Goal: Consume media (video, audio)

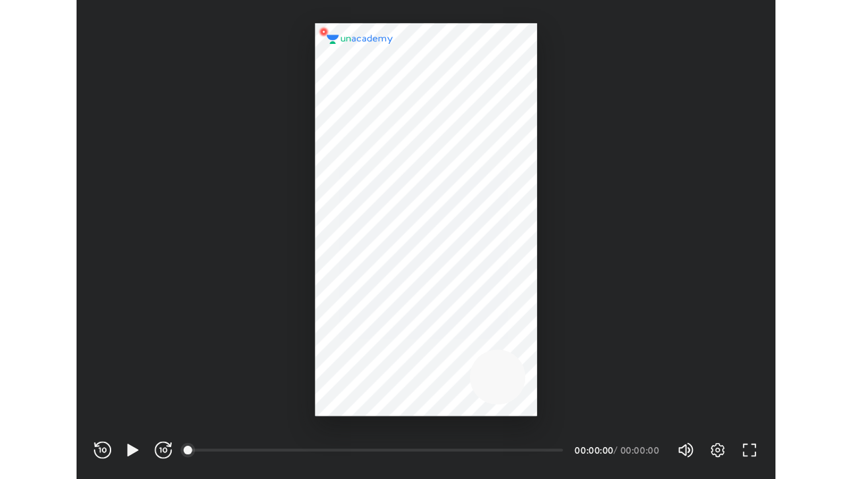
scroll to position [441, 644]
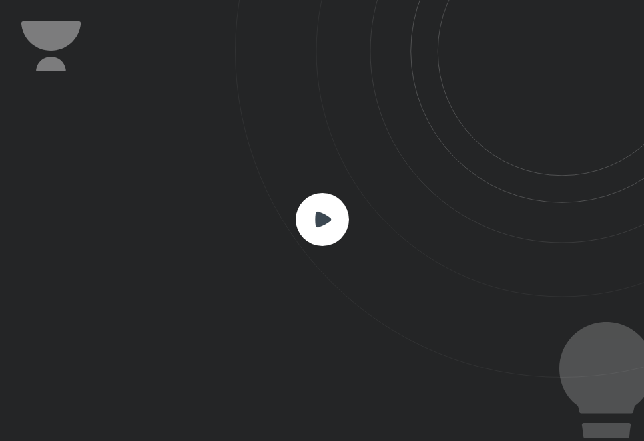
click at [330, 218] on rect at bounding box center [322, 219] width 53 height 53
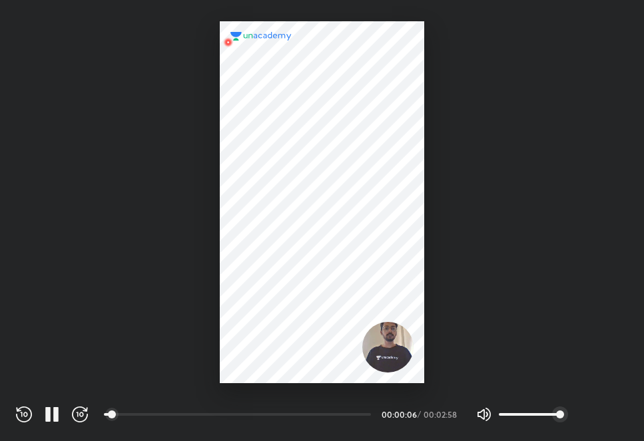
click at [520, 372] on div at bounding box center [322, 191] width 644 height 383
click at [593, 411] on icon "button" at bounding box center [591, 415] width 16 height 16
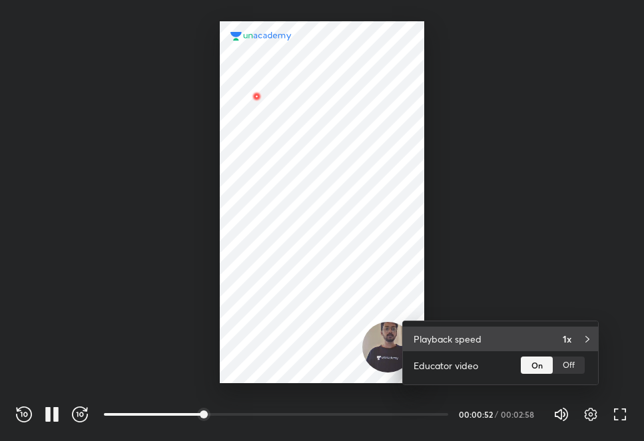
click at [589, 346] on div "Playback speed 1x" at bounding box center [500, 339] width 195 height 25
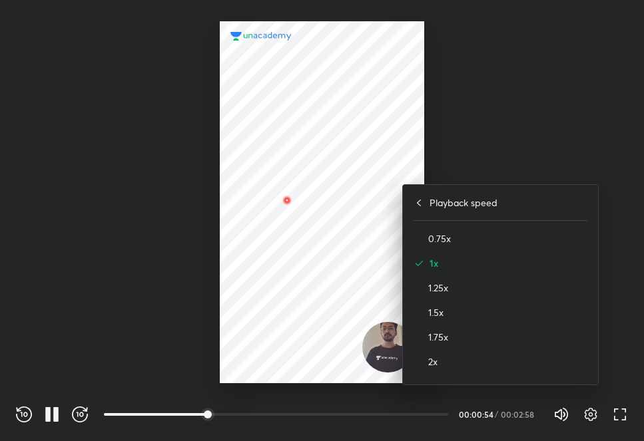
click at [427, 315] on div "1.5x" at bounding box center [500, 312] width 174 height 25
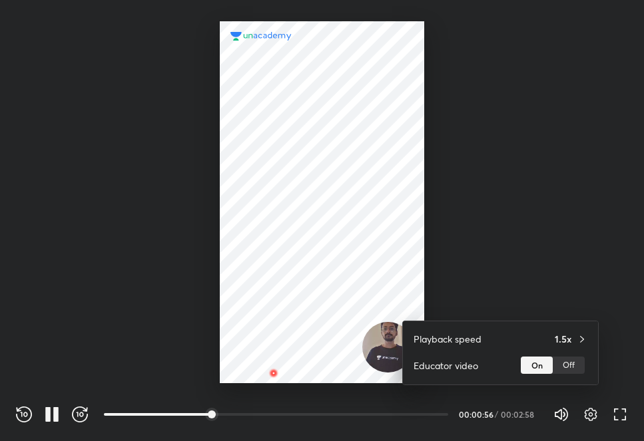
click at [117, 266] on div at bounding box center [322, 220] width 644 height 441
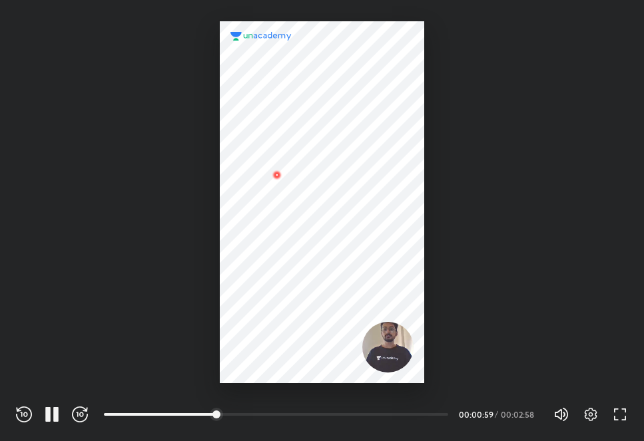
click at [628, 408] on div "REWIND (J) PAUSE (K) FORWARD (L) 00:00 00:00:59 / 00:02:58 Volume (M) 100% Sett…" at bounding box center [322, 412] width 644 height 58
click at [618, 413] on icon "button" at bounding box center [620, 415] width 16 height 16
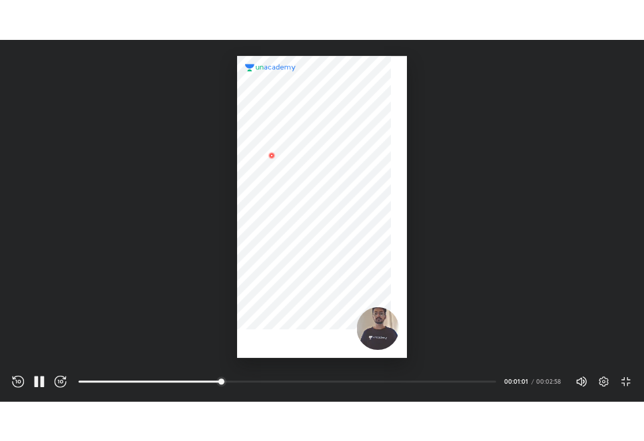
scroll to position [479, 852]
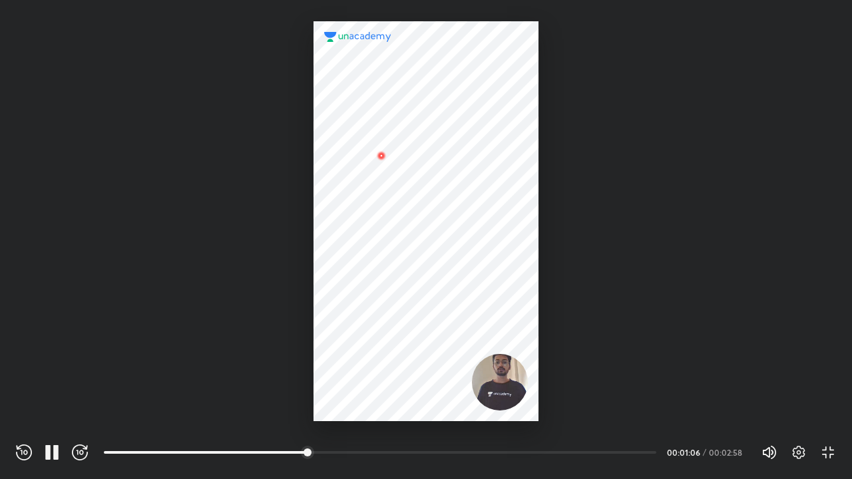
click at [122, 216] on div at bounding box center [426, 210] width 852 height 421
click at [23, 441] on icon "button" at bounding box center [24, 453] width 16 height 16
click at [87, 441] on icon "button" at bounding box center [80, 453] width 16 height 16
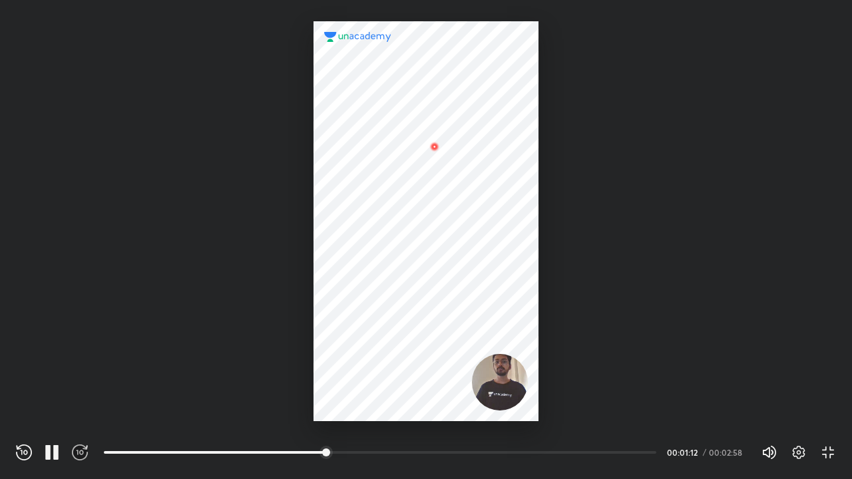
click at [87, 441] on icon "button" at bounding box center [80, 453] width 16 height 16
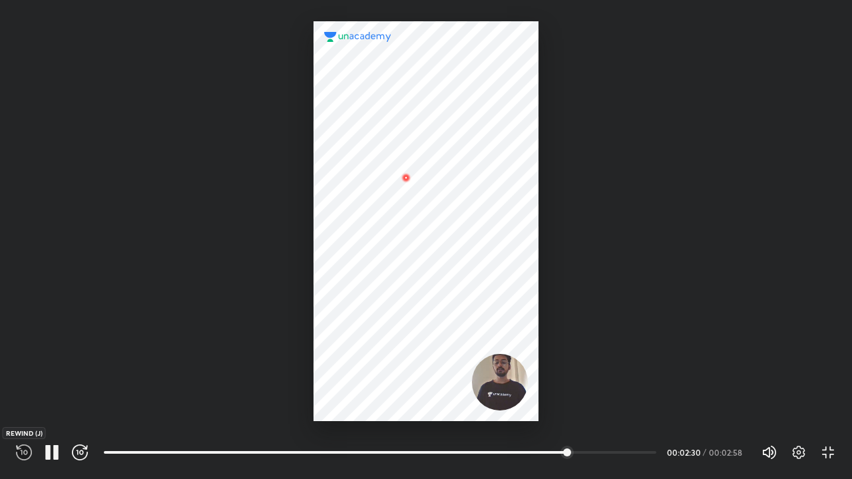
click at [17, 441] on icon "button" at bounding box center [24, 453] width 16 height 16
click at [643, 441] on icon "button" at bounding box center [828, 453] width 16 height 16
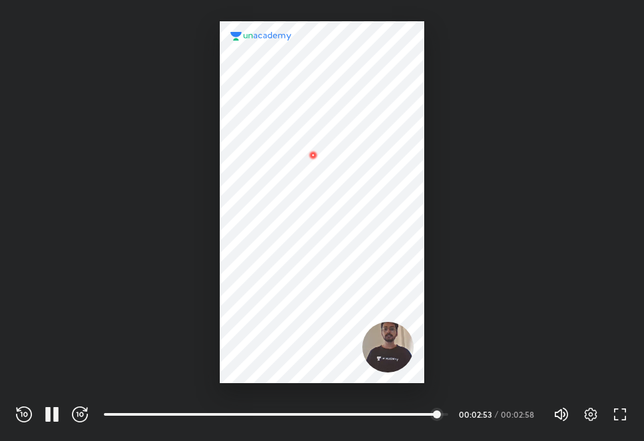
scroll to position [441, 644]
